Goal: Navigation & Orientation: Find specific page/section

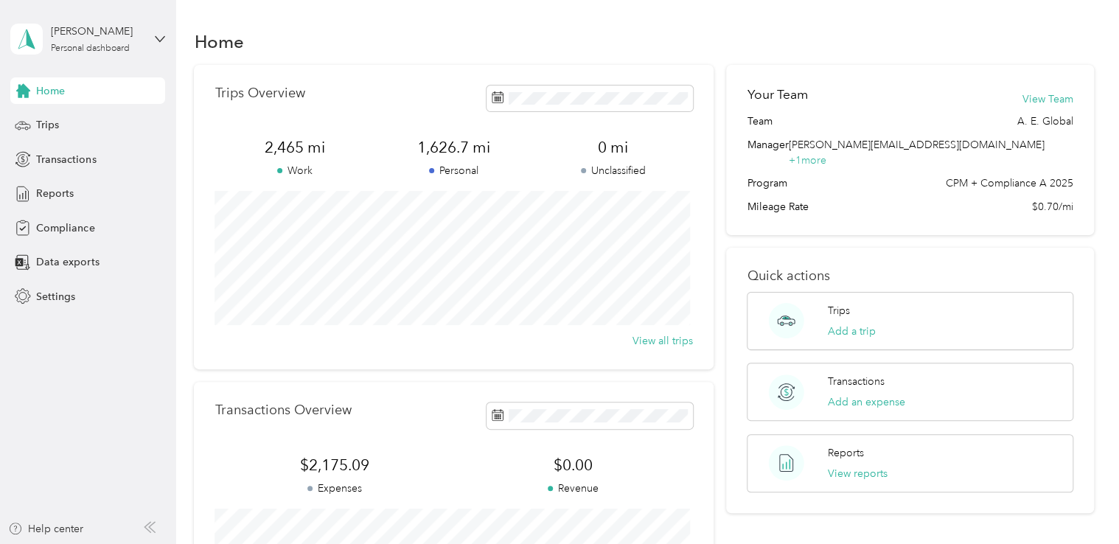
click at [388, 90] on div "Trips Overview" at bounding box center [454, 99] width 478 height 26
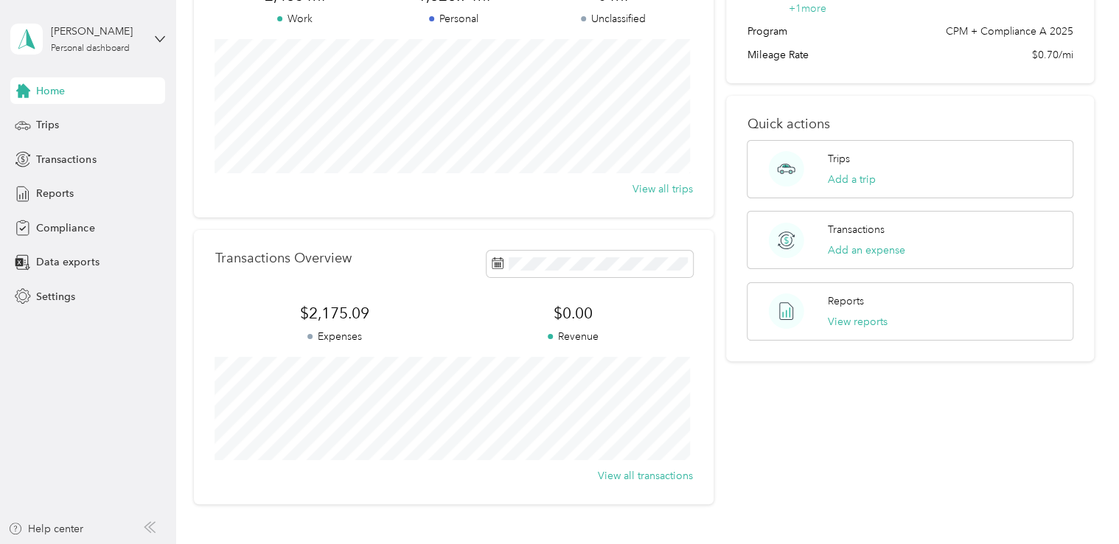
scroll to position [221, 0]
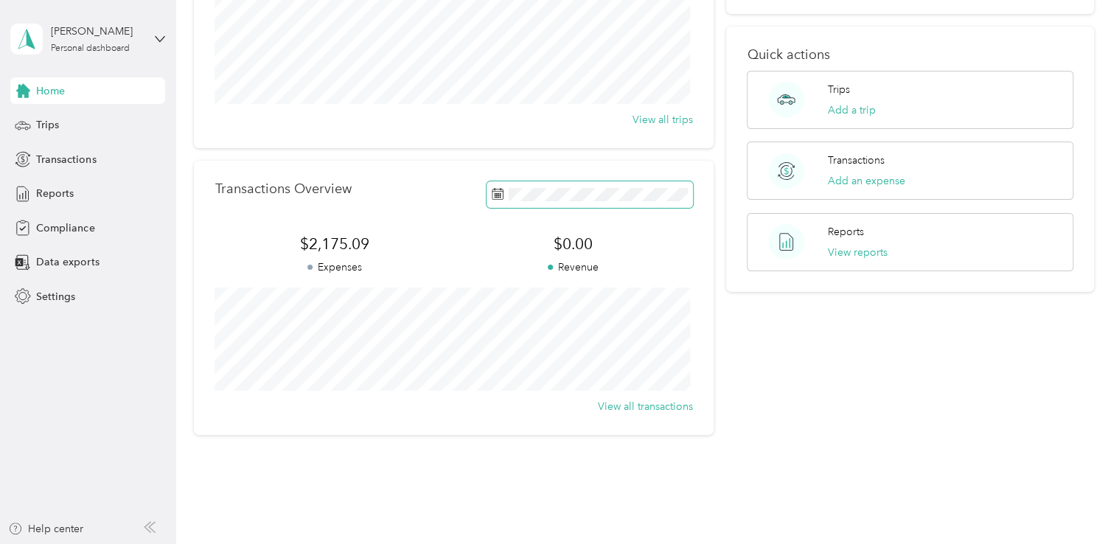
click at [495, 194] on rect at bounding box center [495, 193] width 1 height 1
click at [492, 193] on icon at bounding box center [498, 194] width 12 height 12
click at [495, 193] on icon at bounding box center [498, 194] width 12 height 12
click at [398, 159] on div "Trips Overview 2,465 mi Work 1,626.7 mi Personal 0 mi Unclassified View all tri…" at bounding box center [453, 139] width 519 height 591
